Goal: Check status: Check status

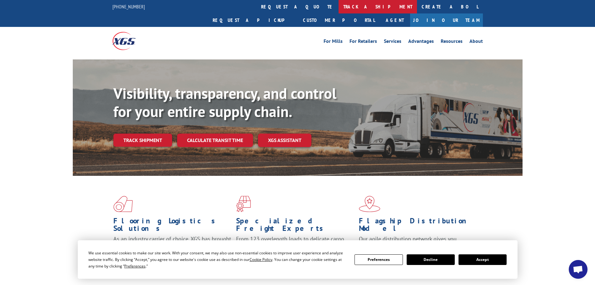
click at [339, 6] on link "track a shipment" at bounding box center [378, 6] width 78 height 13
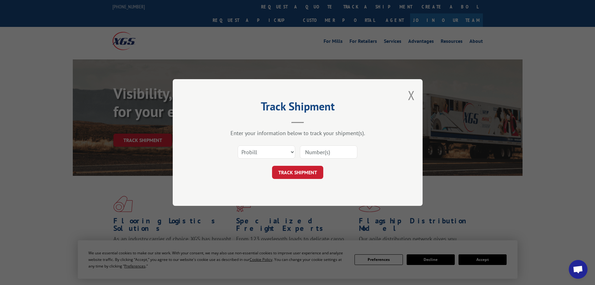
paste input "807614"
type input "807614"
click at [275, 150] on select "Select category... Probill BOL PO" at bounding box center [267, 151] width 58 height 13
drag, startPoint x: 373, startPoint y: 167, endPoint x: 316, endPoint y: 171, distance: 57.1
click at [373, 167] on div "TRACK SHIPMENT" at bounding box center [298, 172] width 188 height 13
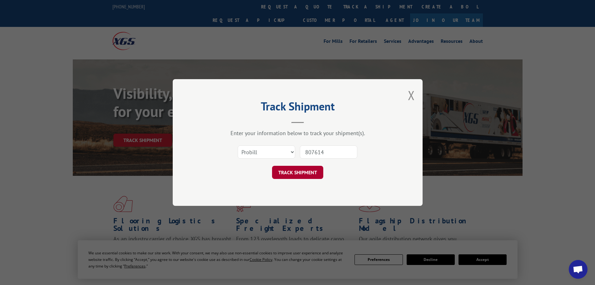
click at [309, 171] on button "TRACK SHIPMENT" at bounding box center [297, 172] width 51 height 13
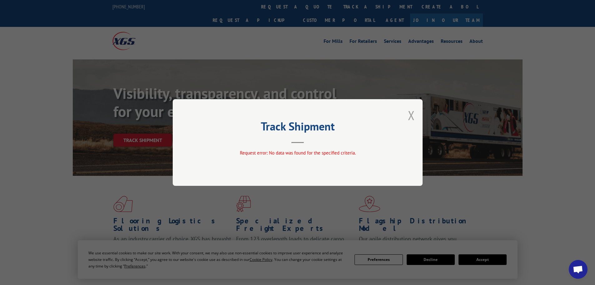
click at [411, 115] on button "Close modal" at bounding box center [411, 115] width 7 height 17
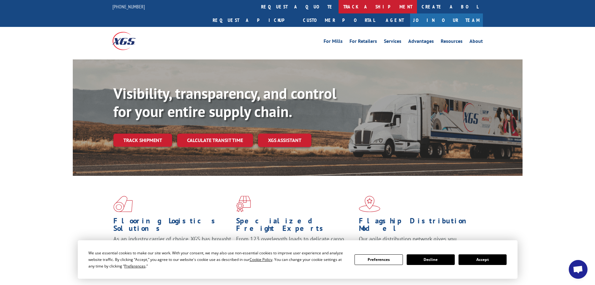
click at [339, 7] on link "track a shipment" at bounding box center [378, 6] width 78 height 13
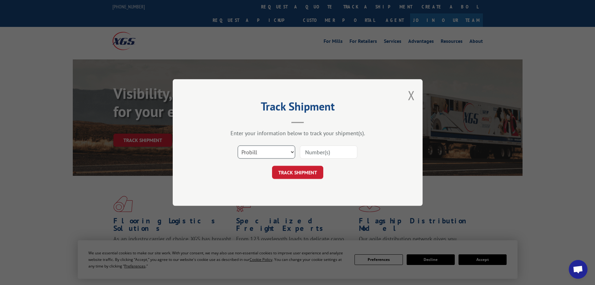
click at [268, 153] on select "Select category... Probill BOL PO" at bounding box center [267, 151] width 58 height 13
select select "po"
click at [238, 145] on select "Select category... Probill BOL PO" at bounding box center [267, 151] width 58 height 13
click at [322, 153] on input at bounding box center [329, 151] width 58 height 13
paste input "24500369"
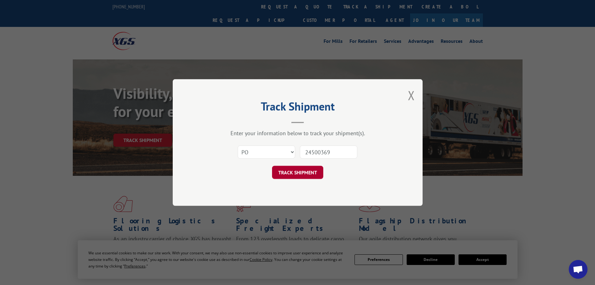
type input "24500369"
click at [310, 173] on button "TRACK SHIPMENT" at bounding box center [297, 172] width 51 height 13
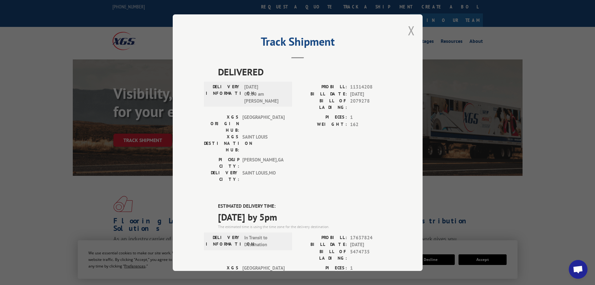
click at [408, 30] on button "Close modal" at bounding box center [411, 30] width 7 height 17
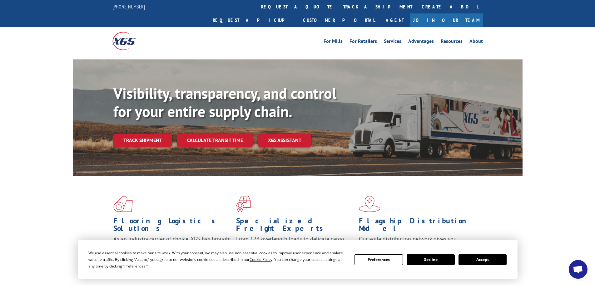
click at [339, 8] on link "track a shipment" at bounding box center [378, 6] width 78 height 13
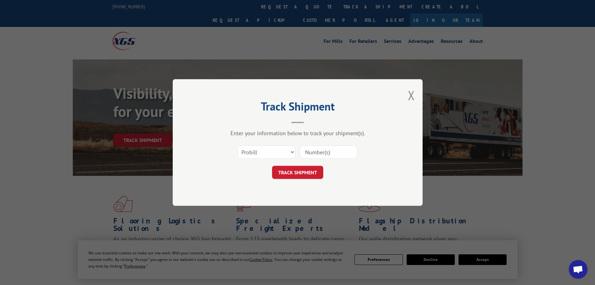
click at [315, 156] on input at bounding box center [329, 151] width 58 height 13
paste input "17477016"
type input "17477016"
click at [301, 176] on button "TRACK SHIPMENT" at bounding box center [297, 172] width 51 height 13
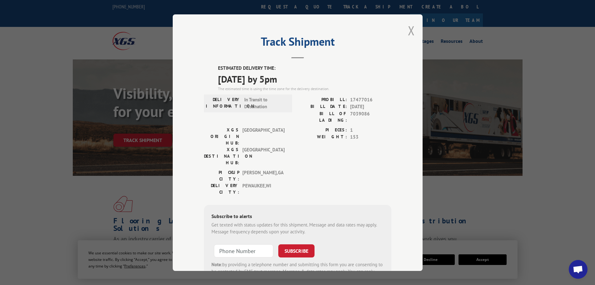
click at [408, 30] on button "Close modal" at bounding box center [411, 30] width 7 height 17
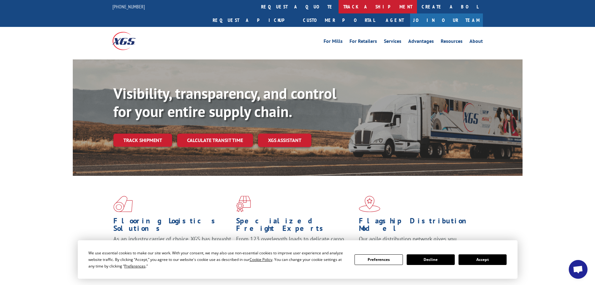
click at [339, 7] on link "track a shipment" at bounding box center [378, 6] width 78 height 13
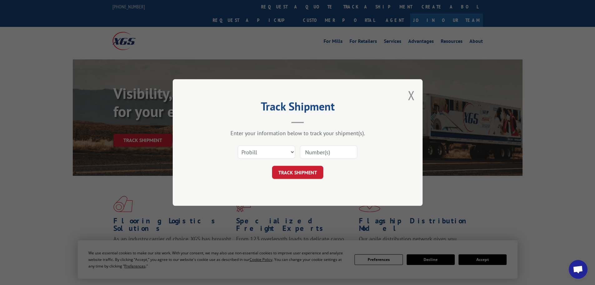
click at [311, 153] on input at bounding box center [329, 151] width 58 height 13
paste input "17636558"
type input "17636558"
click at [310, 172] on button "TRACK SHIPMENT" at bounding box center [297, 172] width 51 height 13
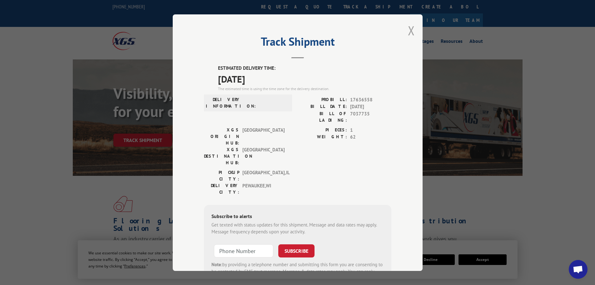
click at [409, 35] on button "Close modal" at bounding box center [411, 30] width 7 height 17
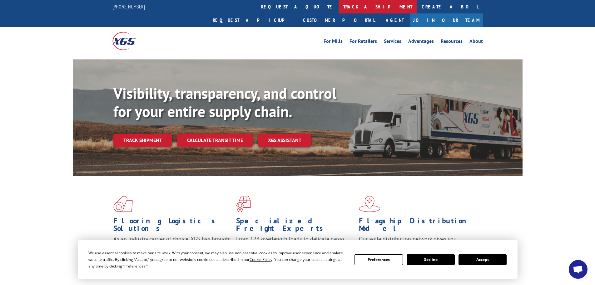
click at [339, 8] on link "track a shipment" at bounding box center [378, 6] width 78 height 13
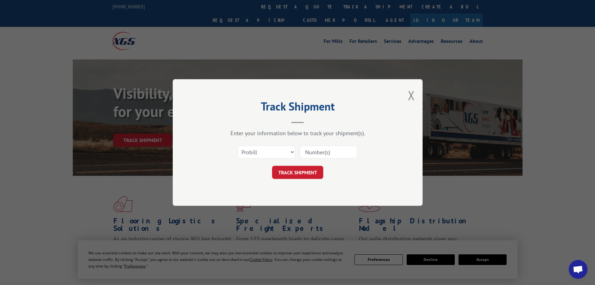
click at [322, 149] on input at bounding box center [329, 151] width 58 height 13
paste input "24500112"
type input "24500112"
click at [281, 151] on select "Select category... Probill BOL PO" at bounding box center [267, 151] width 58 height 13
select select "po"
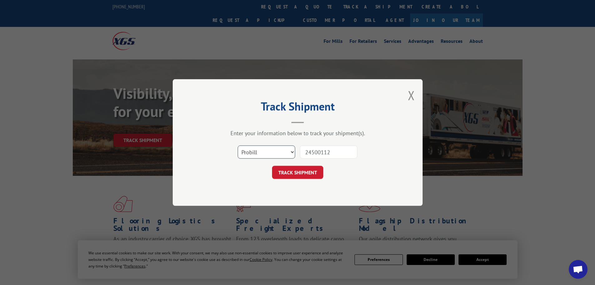
click at [238, 145] on select "Select category... Probill BOL PO" at bounding box center [267, 151] width 58 height 13
click at [304, 171] on button "TRACK SHIPMENT" at bounding box center [297, 172] width 51 height 13
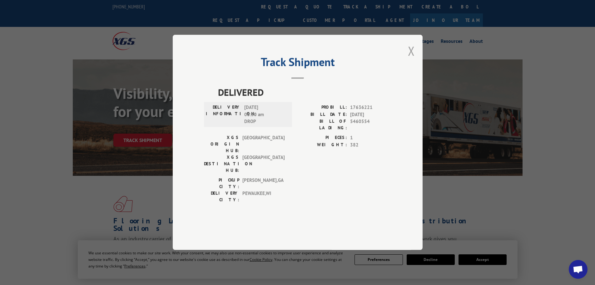
click at [410, 59] on button "Close modal" at bounding box center [411, 51] width 7 height 17
